Goal: Transaction & Acquisition: Purchase product/service

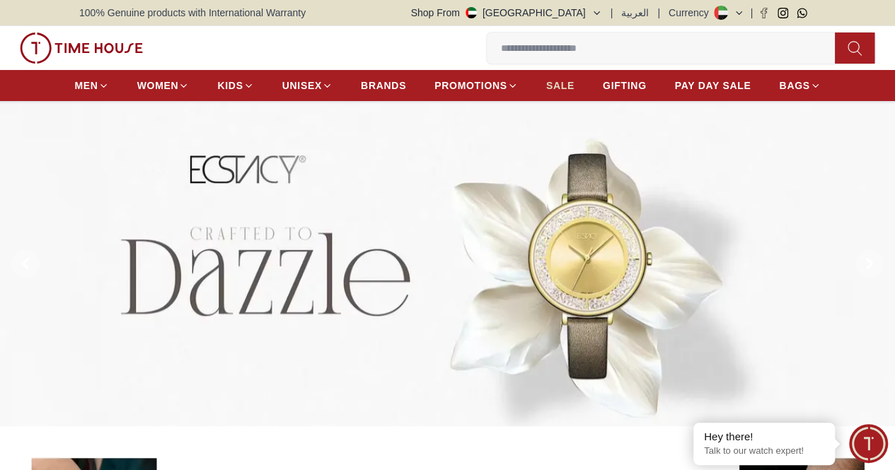
click at [565, 87] on span "SALE" at bounding box center [560, 86] width 28 height 14
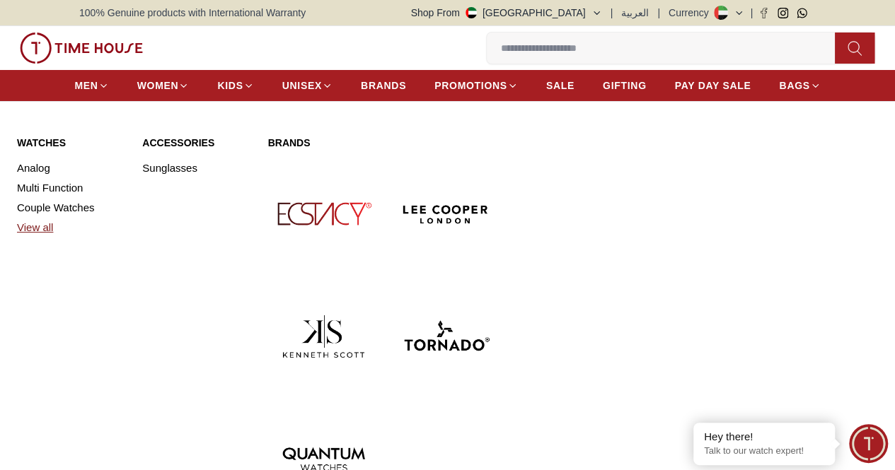
click at [37, 238] on link "View all" at bounding box center [71, 228] width 108 height 20
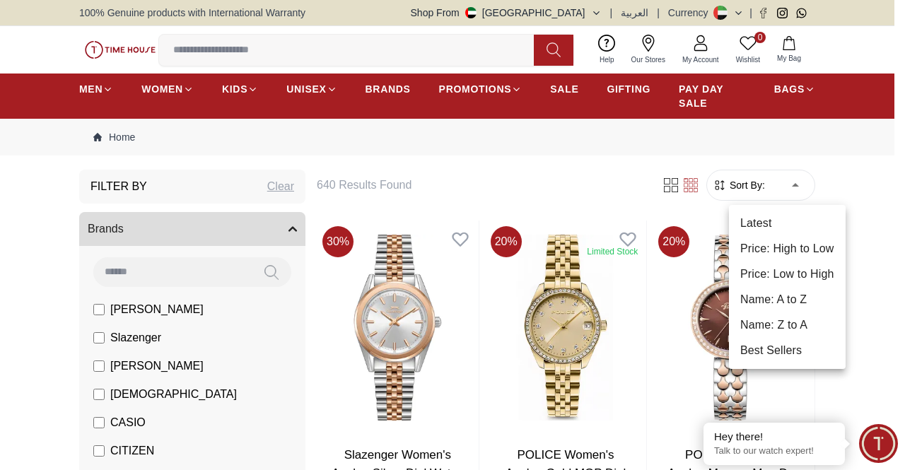
click at [799, 272] on li "Price: Low to High" at bounding box center [787, 274] width 117 height 25
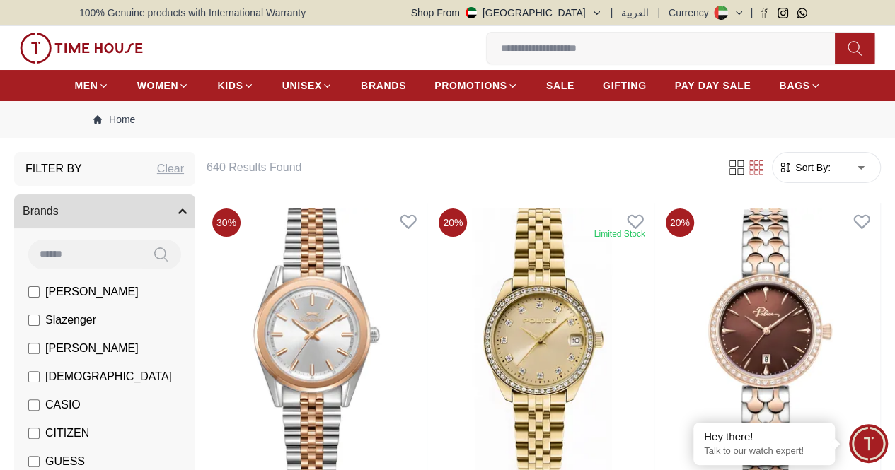
type input "*"
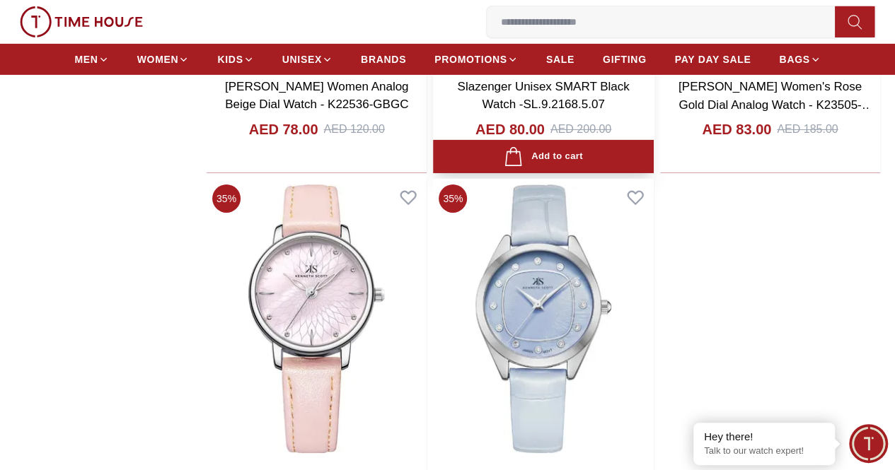
scroll to position [2122, 0]
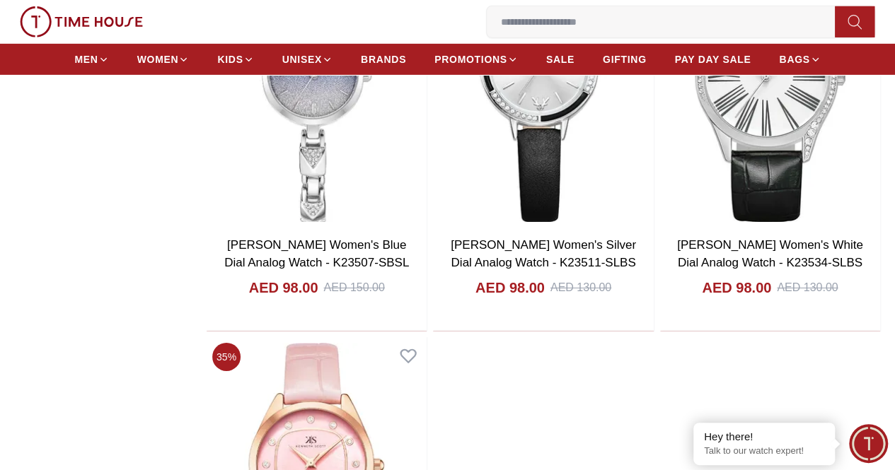
scroll to position [5022, 0]
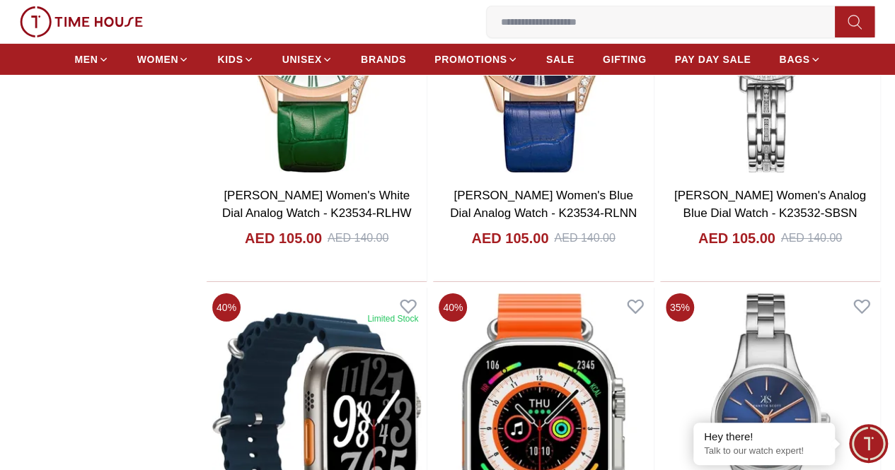
scroll to position [7922, 0]
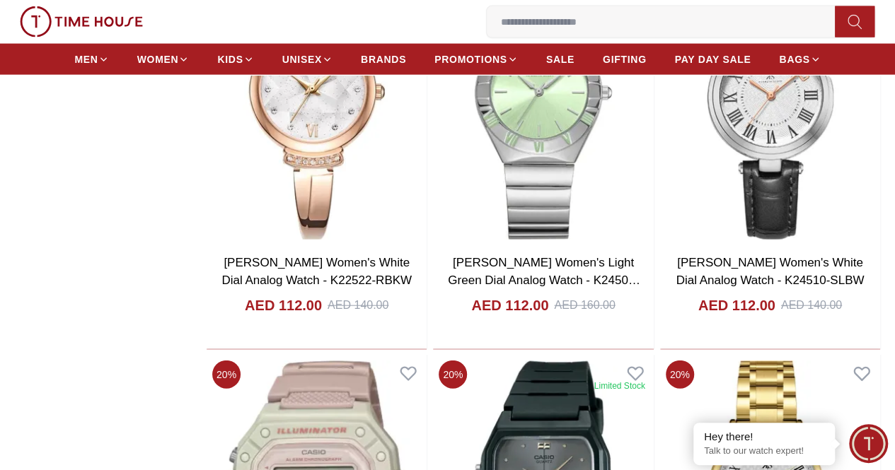
scroll to position [9337, 0]
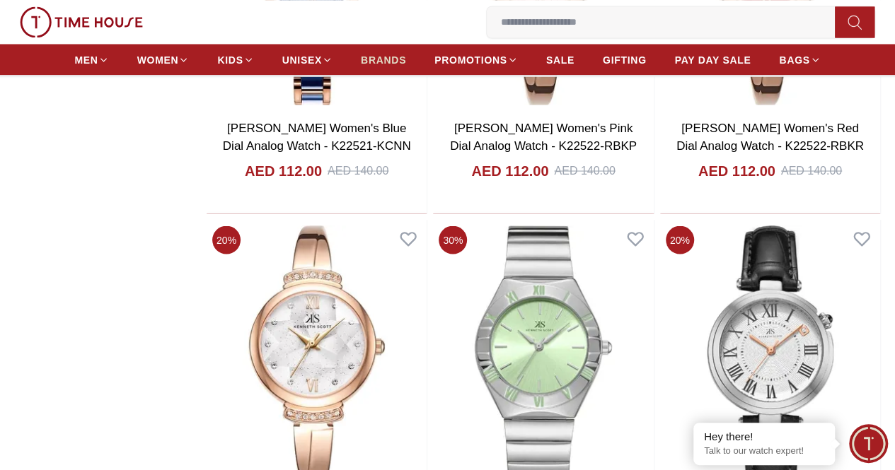
click at [398, 66] on span "BRANDS" at bounding box center [383, 59] width 45 height 14
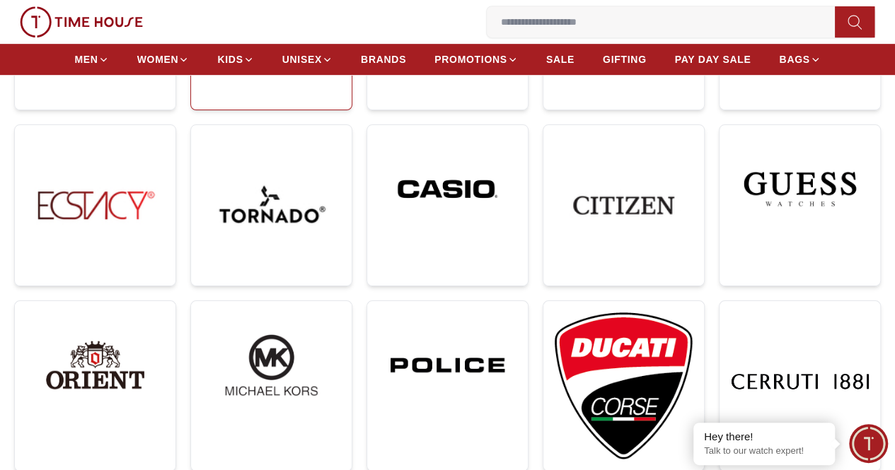
scroll to position [212, 0]
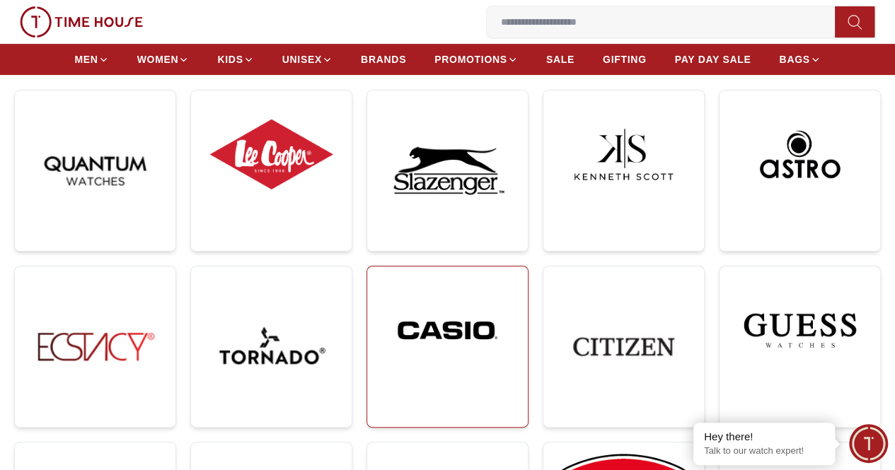
click at [378, 278] on img at bounding box center [447, 330] width 138 height 105
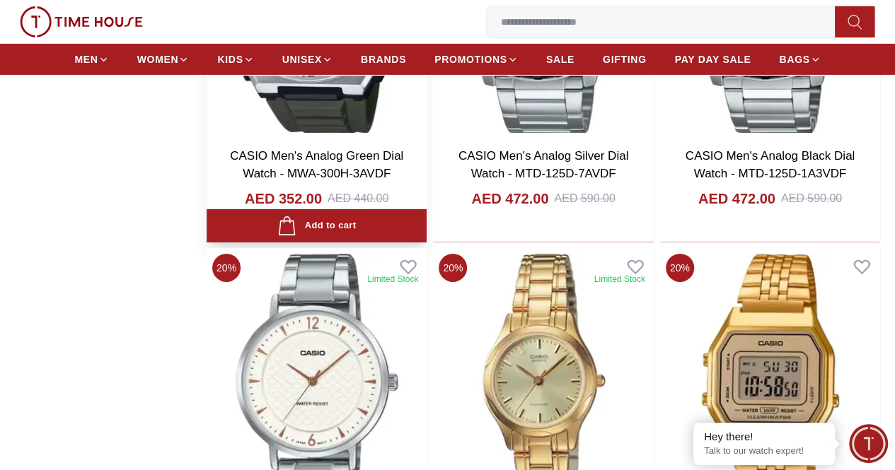
scroll to position [2334, 0]
